Goal: Check status: Check status

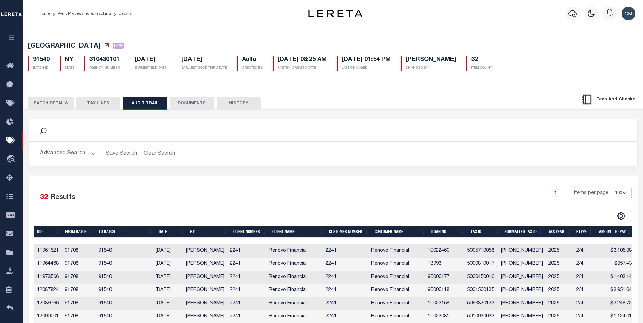
select select "100"
click at [569, 10] on icon "button" at bounding box center [572, 13] width 8 height 8
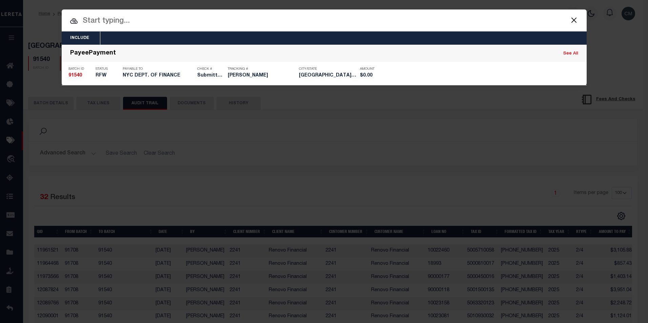
click at [375, 21] on input "text" at bounding box center [324, 21] width 525 height 12
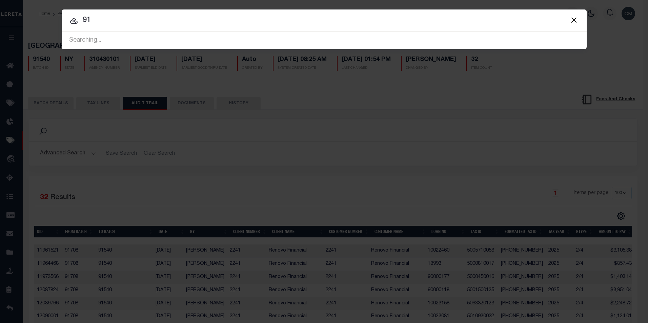
type input "9"
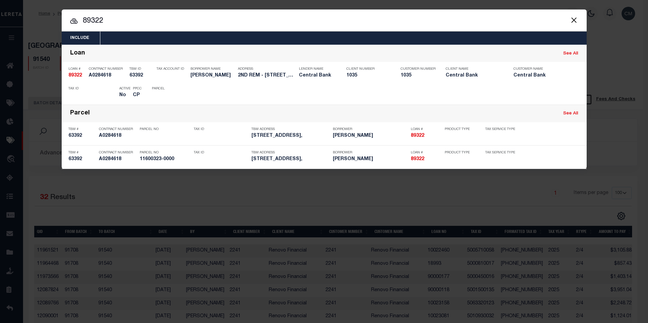
click at [623, 147] on div "Include Loans TBM Customers Borrowers Payments (Lender Non-Disb) Payments (Lend…" at bounding box center [324, 161] width 648 height 323
click at [580, 20] on span at bounding box center [574, 20] width 26 height 22
click at [575, 20] on button "Close" at bounding box center [574, 20] width 9 height 9
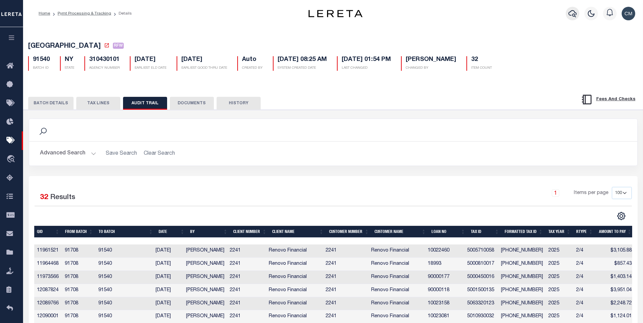
click at [575, 14] on icon "button" at bounding box center [572, 13] width 8 height 8
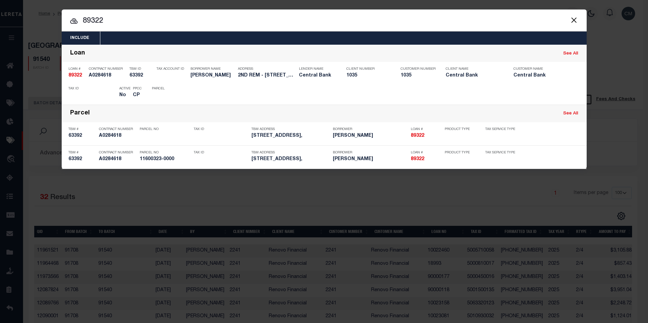
click at [396, 22] on input "89322" at bounding box center [324, 21] width 525 height 12
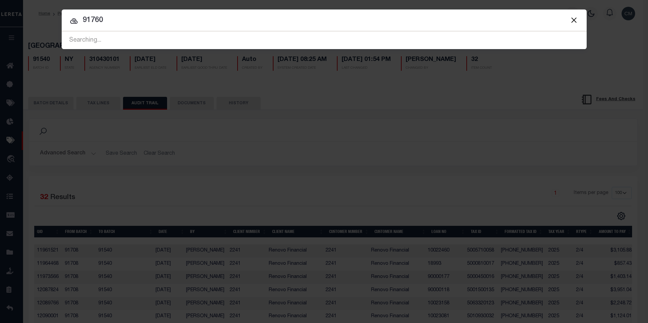
type input "91760"
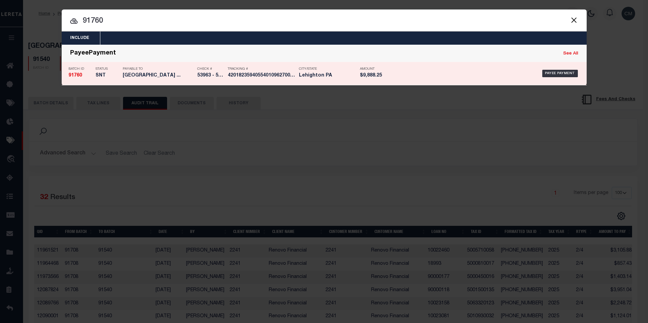
click at [278, 65] on div "Tracking # 420182359405540109627008587125" at bounding box center [262, 74] width 68 height 20
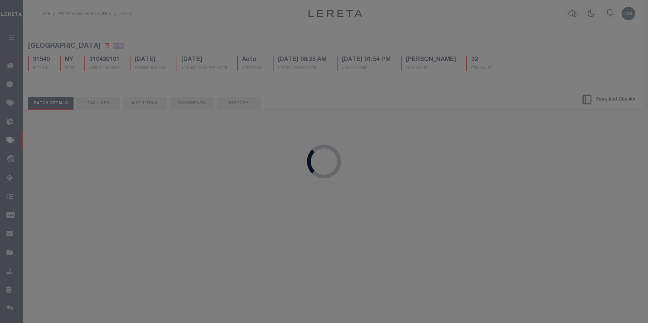
select select "SNT"
type input "[DATE]"
type input "$9,888.25"
select select "CHK"
type input "53963 - 53967"
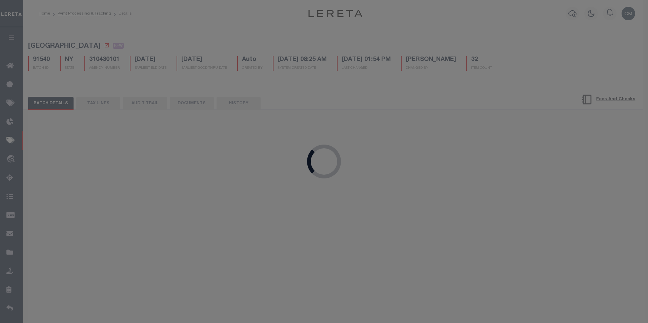
select select "[PERSON_NAME]"
type input "$25"
checkbox input "true"
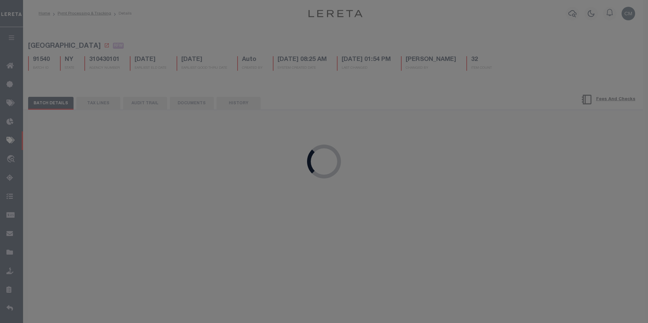
select select "FDX"
type input "[DATE]"
type input "420182359405540109627008587125"
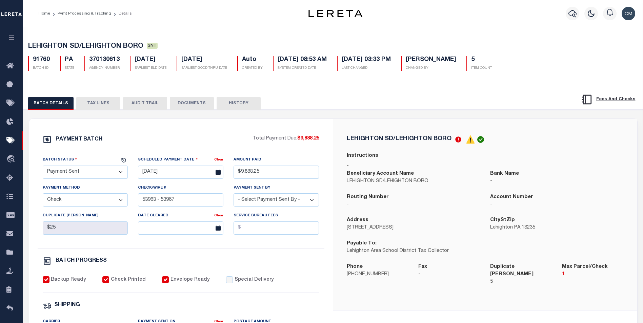
click at [151, 109] on button "AUDIT TRAIL" at bounding box center [145, 103] width 44 height 13
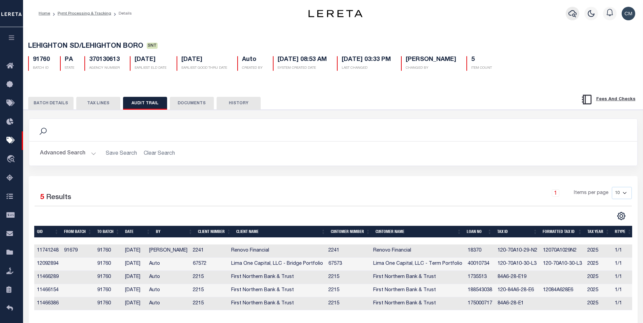
click at [571, 16] on icon "button" at bounding box center [572, 13] width 8 height 7
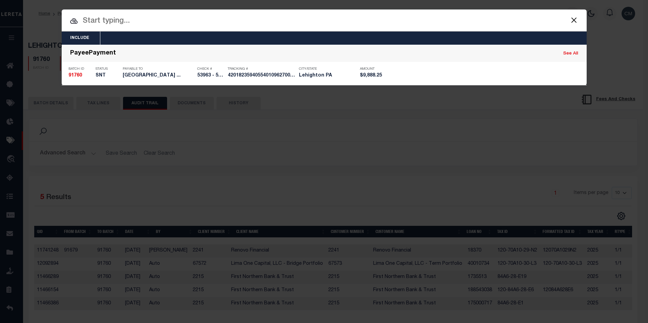
click at [307, 25] on input "text" at bounding box center [324, 21] width 525 height 12
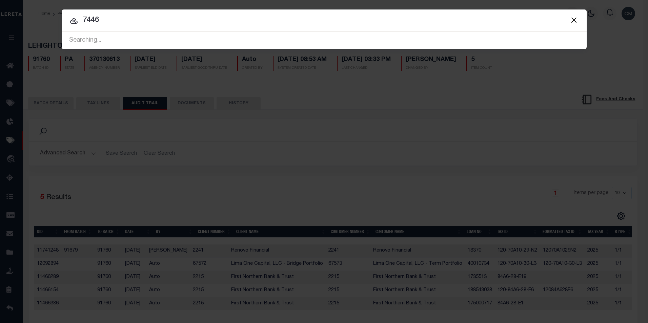
type input "74460"
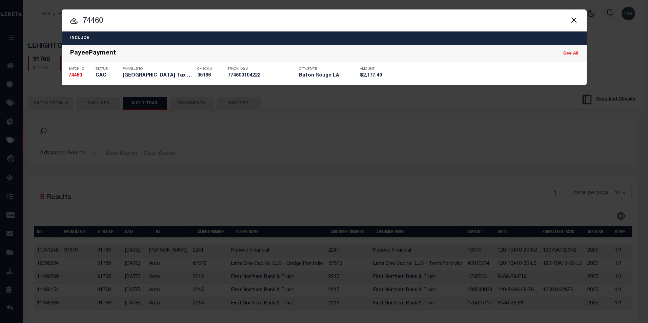
drag, startPoint x: 363, startPoint y: 68, endPoint x: 387, endPoint y: 132, distance: 68.5
click at [388, 132] on div "Include Loans TBM Customers Borrowers Payments (Lender Non-Disb) Payments (Lend…" at bounding box center [324, 161] width 648 height 323
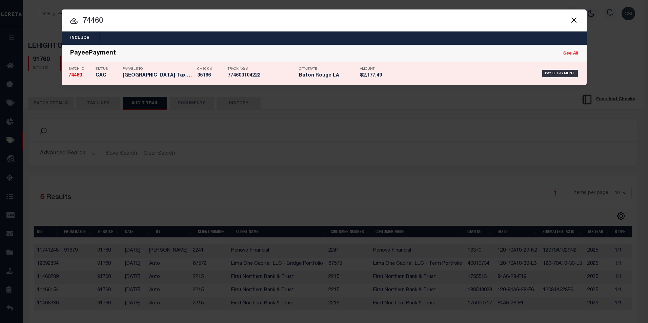
click at [418, 74] on div "Payee Payment" at bounding box center [487, 74] width 186 height 20
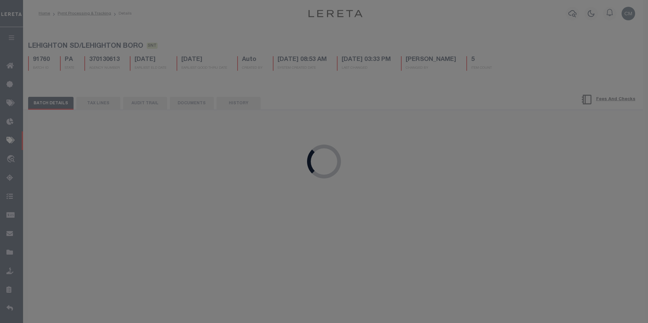
select select "CAC"
type input "[DATE]"
type input "$2,177.49"
type input "35166"
select select "[PERSON_NAME]"
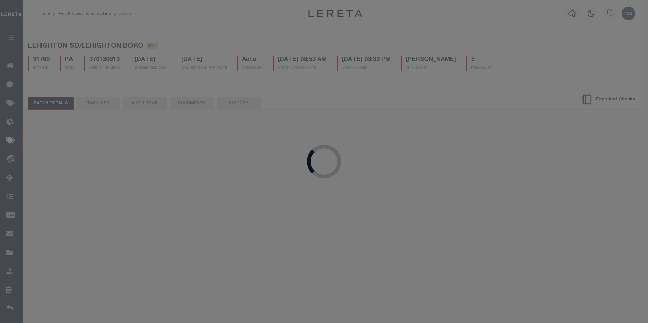
type input "[DATE]"
type input "$19.7"
type input "774603104222"
select select
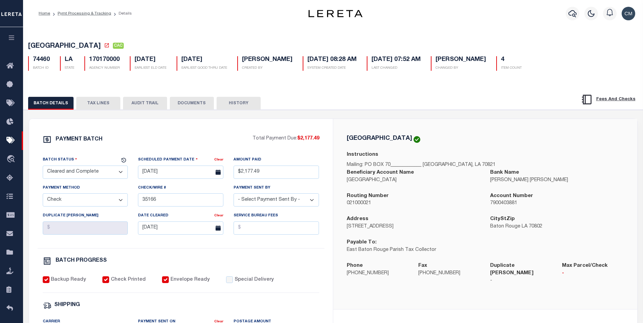
click at [155, 98] on div "BATCH DETAILS TAX LINES AUDIT TRAIL DOCUMENTS HISTORY" at bounding box center [333, 101] width 636 height 17
click at [156, 99] on button "AUDIT TRAIL" at bounding box center [145, 103] width 44 height 13
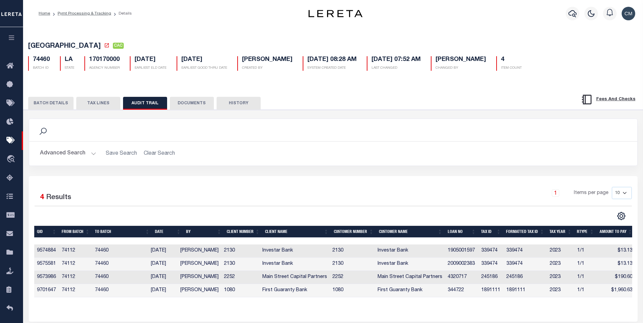
drag, startPoint x: 530, startPoint y: 290, endPoint x: 519, endPoint y: 296, distance: 12.9
click at [523, 294] on td "1891111" at bounding box center [525, 290] width 43 height 13
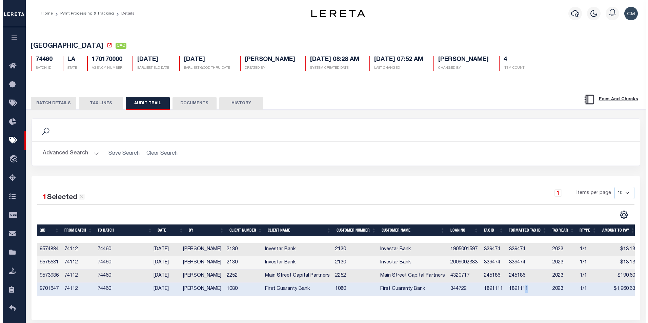
scroll to position [0, 3]
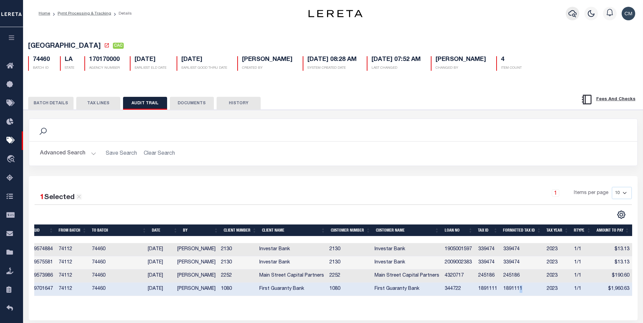
click at [571, 11] on icon "button" at bounding box center [572, 13] width 8 height 8
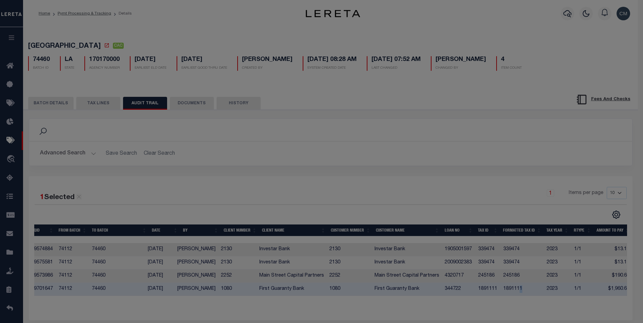
scroll to position [0, 0]
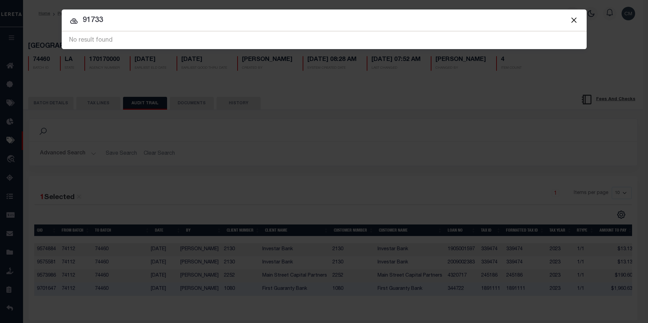
click at [572, 21] on button "Close" at bounding box center [574, 20] width 9 height 9
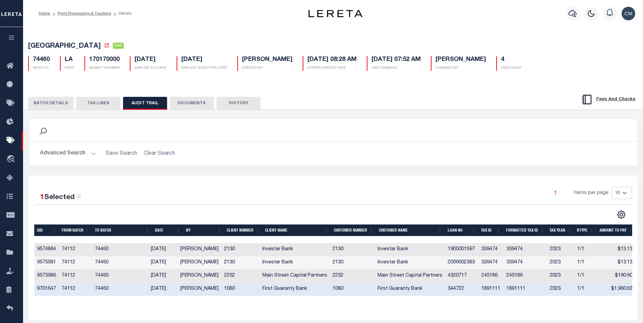
click at [501, 62] on h5 "4" at bounding box center [511, 59] width 21 height 7
click at [503, 69] on p "ITEM COUNT" at bounding box center [511, 68] width 21 height 5
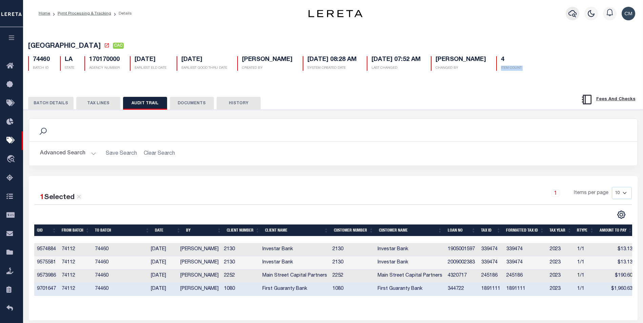
click at [573, 15] on icon "button" at bounding box center [572, 13] width 8 height 7
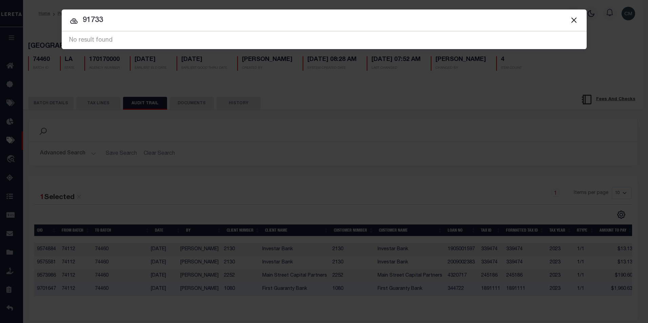
click at [390, 24] on input "91733" at bounding box center [324, 21] width 525 height 12
drag, startPoint x: 393, startPoint y: 26, endPoint x: 151, endPoint y: 40, distance: 242.3
click at [151, 40] on span "91733 74460 No result found" at bounding box center [324, 41] width 525 height 18
type input "91815"
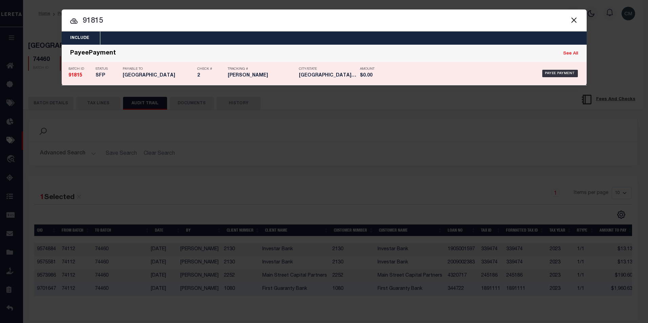
click at [210, 76] on h5 "2" at bounding box center [210, 76] width 27 height 6
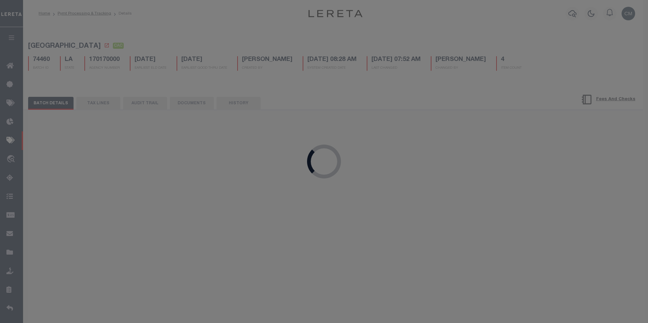
select select "SFP"
type input "[DATE]"
select select
type input "2"
select select
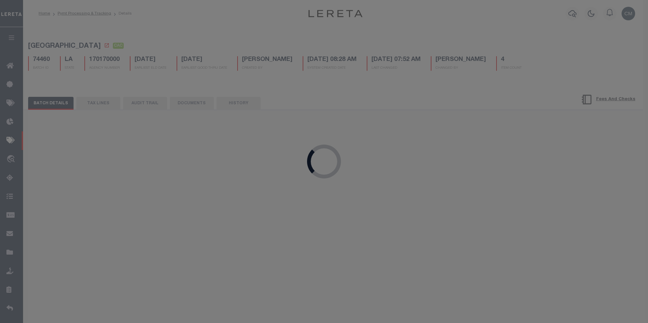
checkbox input "false"
select select
type input "[PERSON_NAME]"
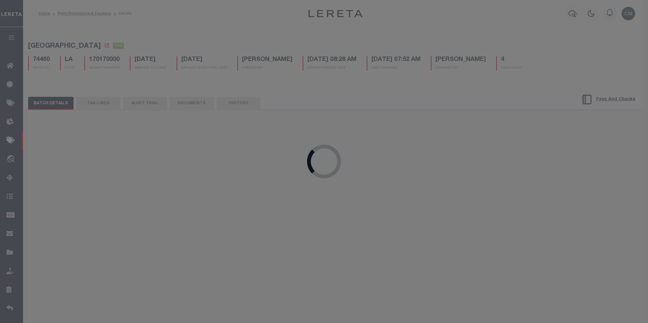
select select "1"
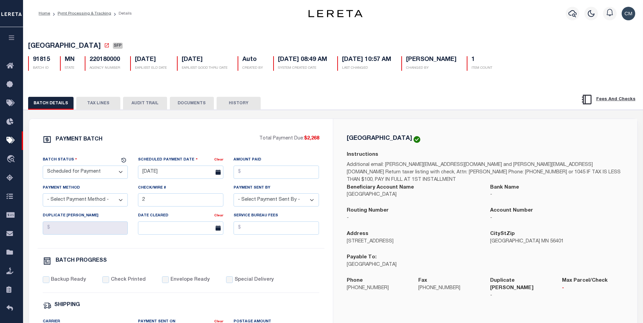
click at [142, 106] on button "AUDIT TRAIL" at bounding box center [145, 103] width 44 height 13
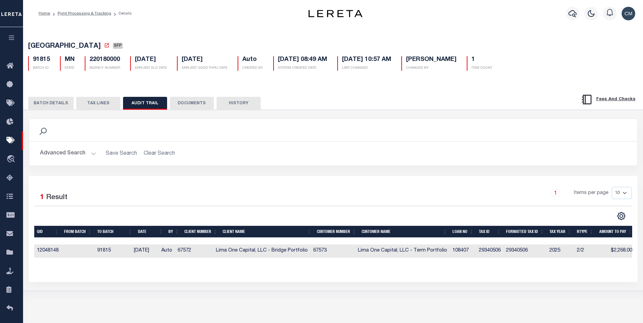
click at [564, 16] on div at bounding box center [572, 14] width 19 height 24
click at [567, 14] on button "button" at bounding box center [573, 14] width 14 height 14
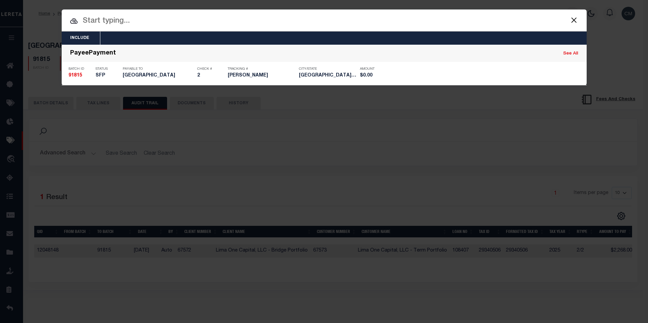
click at [405, 27] on div at bounding box center [324, 20] width 525 height 22
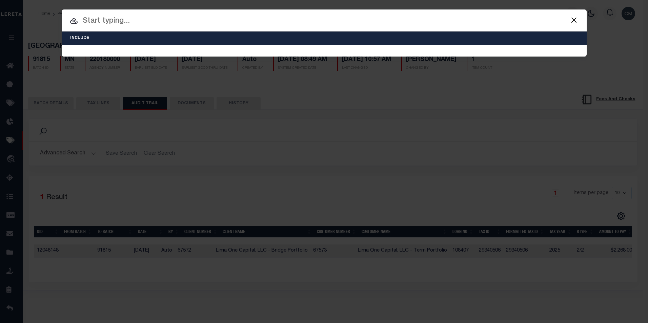
click at [410, 24] on input "text" at bounding box center [324, 21] width 525 height 12
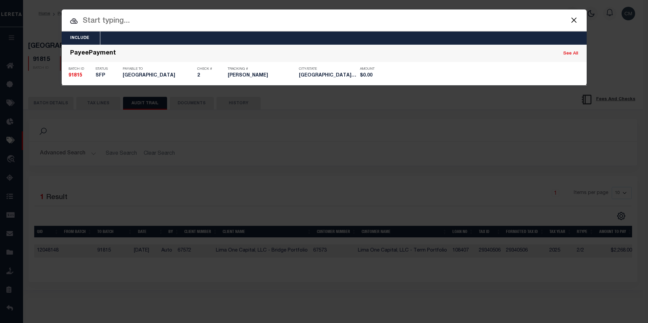
click at [410, 24] on input "text" at bounding box center [324, 21] width 525 height 12
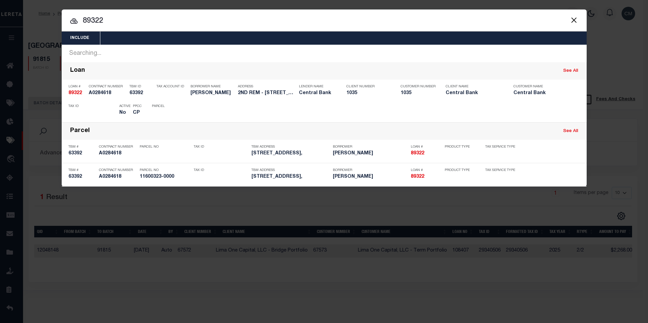
click at [614, 71] on div "Include Loans TBM Customers Borrowers Payments (Lender Non-Disb) Payments (Lend…" at bounding box center [324, 161] width 648 height 323
click at [574, 17] on button "Close" at bounding box center [574, 20] width 9 height 9
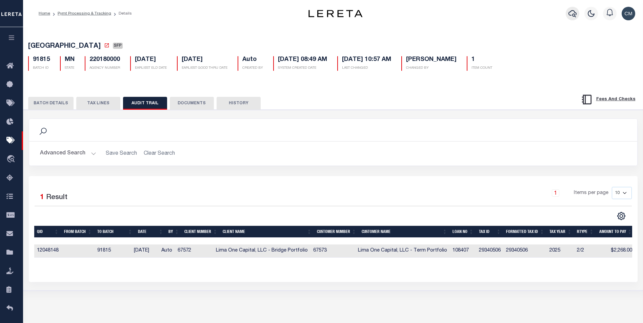
click at [573, 13] on icon "button" at bounding box center [572, 13] width 8 height 8
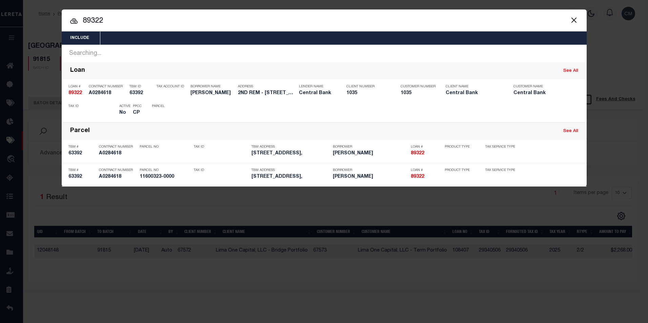
drag, startPoint x: 378, startPoint y: 24, endPoint x: 88, endPoint y: 26, distance: 289.7
click at [88, 26] on input "89322" at bounding box center [324, 21] width 525 height 12
type input "8"
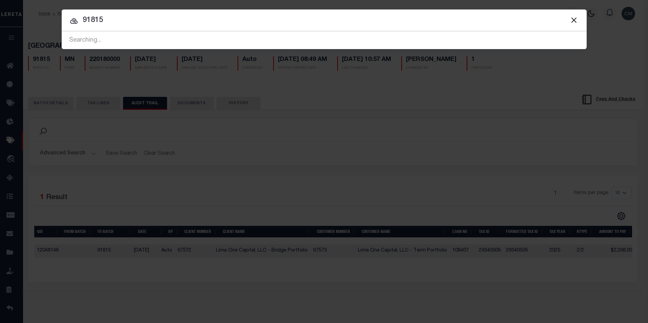
type input "91815"
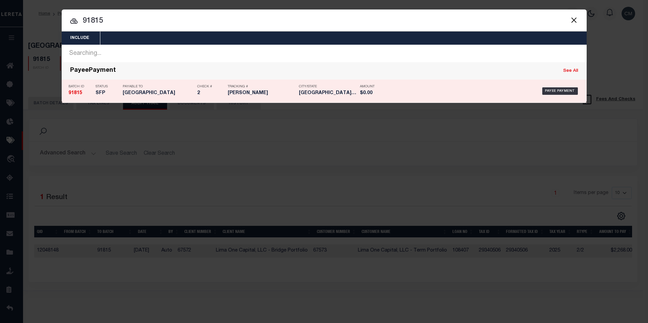
click at [180, 83] on div "Payable To [GEOGRAPHIC_DATA]" at bounding box center [158, 91] width 71 height 20
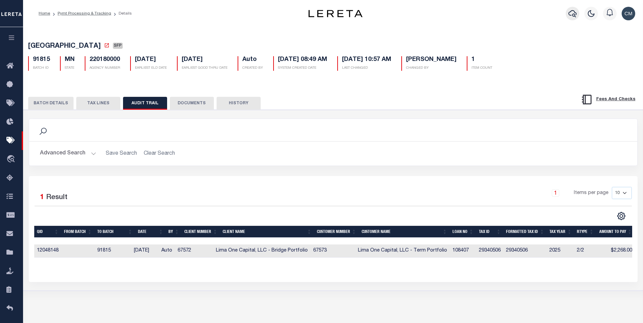
click at [567, 12] on button "button" at bounding box center [573, 14] width 14 height 14
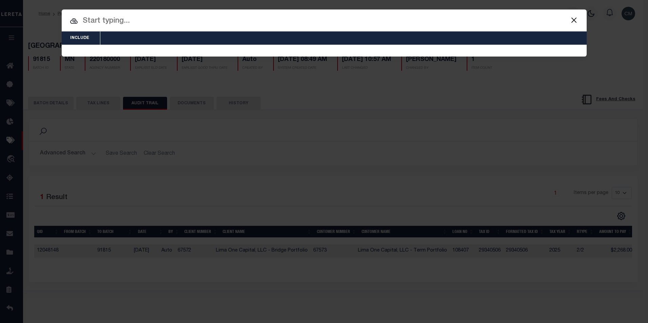
click at [345, 26] on div "Include Loans TBM Customers Borrowers Payments (Lender Non-Disb) Payments (Lend…" at bounding box center [324, 32] width 525 height 47
click at [344, 24] on input "text" at bounding box center [324, 21] width 525 height 12
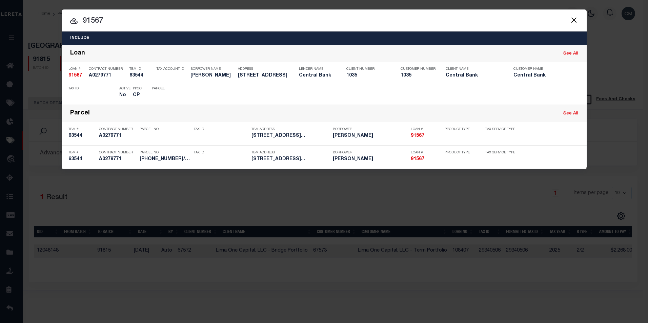
click at [365, 27] on div "Include Loans TBM Customers Borrowers Payments (Lender Non-Disb) Payments (Lend…" at bounding box center [324, 89] width 525 height 160
click at [364, 26] on input "91567" at bounding box center [324, 21] width 525 height 12
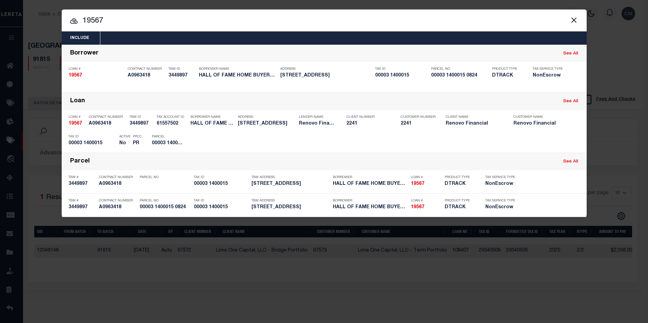
click at [576, 19] on button "Close" at bounding box center [574, 20] width 9 height 9
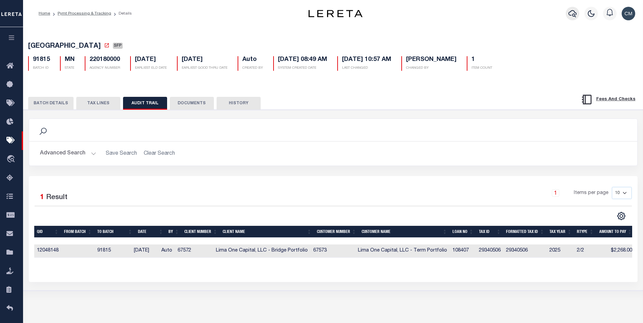
click at [569, 15] on icon "button" at bounding box center [572, 13] width 8 height 8
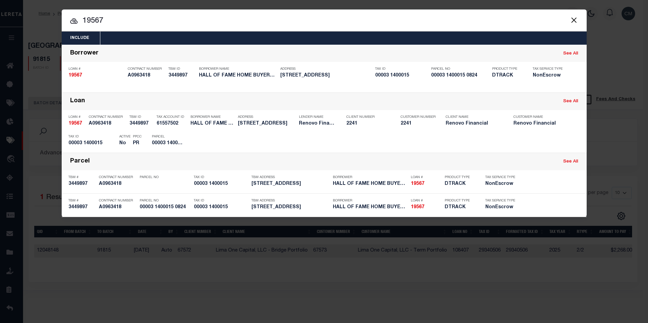
drag, startPoint x: 366, startPoint y: 19, endPoint x: -1, endPoint y: 2, distance: 367.7
click at [0, 2] on html "Home Pymt Processing & Tracking Details" at bounding box center [324, 179] width 648 height 359
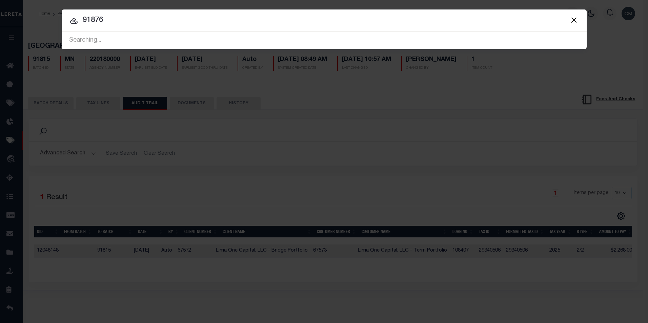
type input "91876"
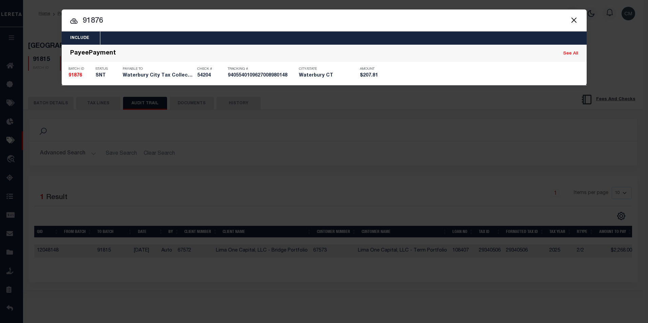
click at [187, 73] on div "Payable To Waterbury City Tax Collector" at bounding box center [158, 74] width 71 height 20
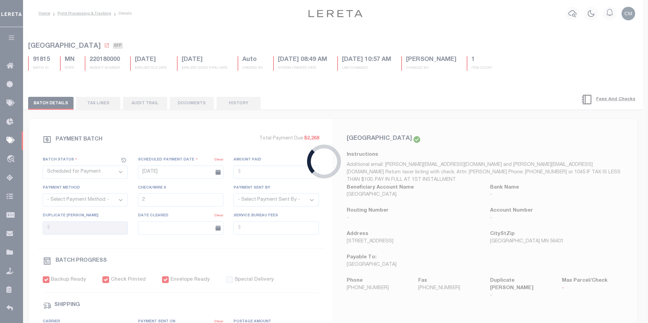
select select "SNT"
type input "[DATE]"
type input "$207.81"
select select "CHK"
type input "54204"
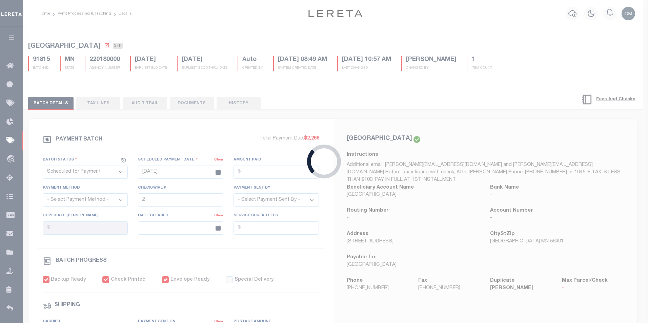
select select "[PERSON_NAME]"
checkbox input "true"
select select "USS"
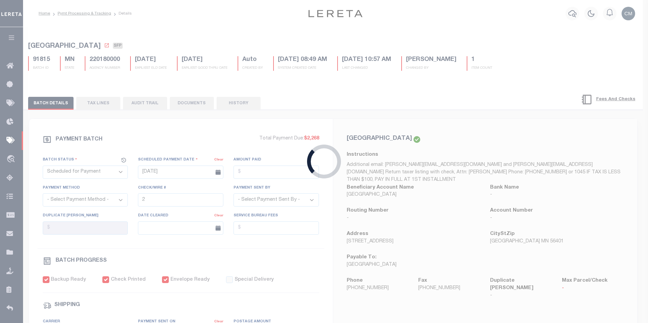
type input "[DATE]"
type input "9405540109627008980148"
select select
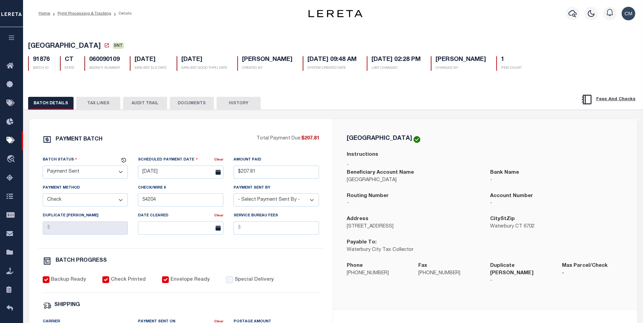
click at [143, 103] on button "AUDIT TRAIL" at bounding box center [145, 103] width 44 height 13
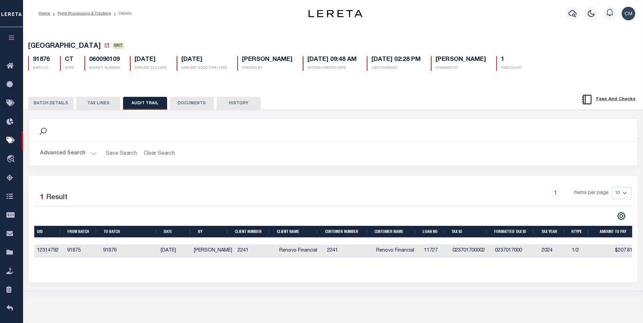
scroll to position [0, 3]
